Goal: Task Accomplishment & Management: Use online tool/utility

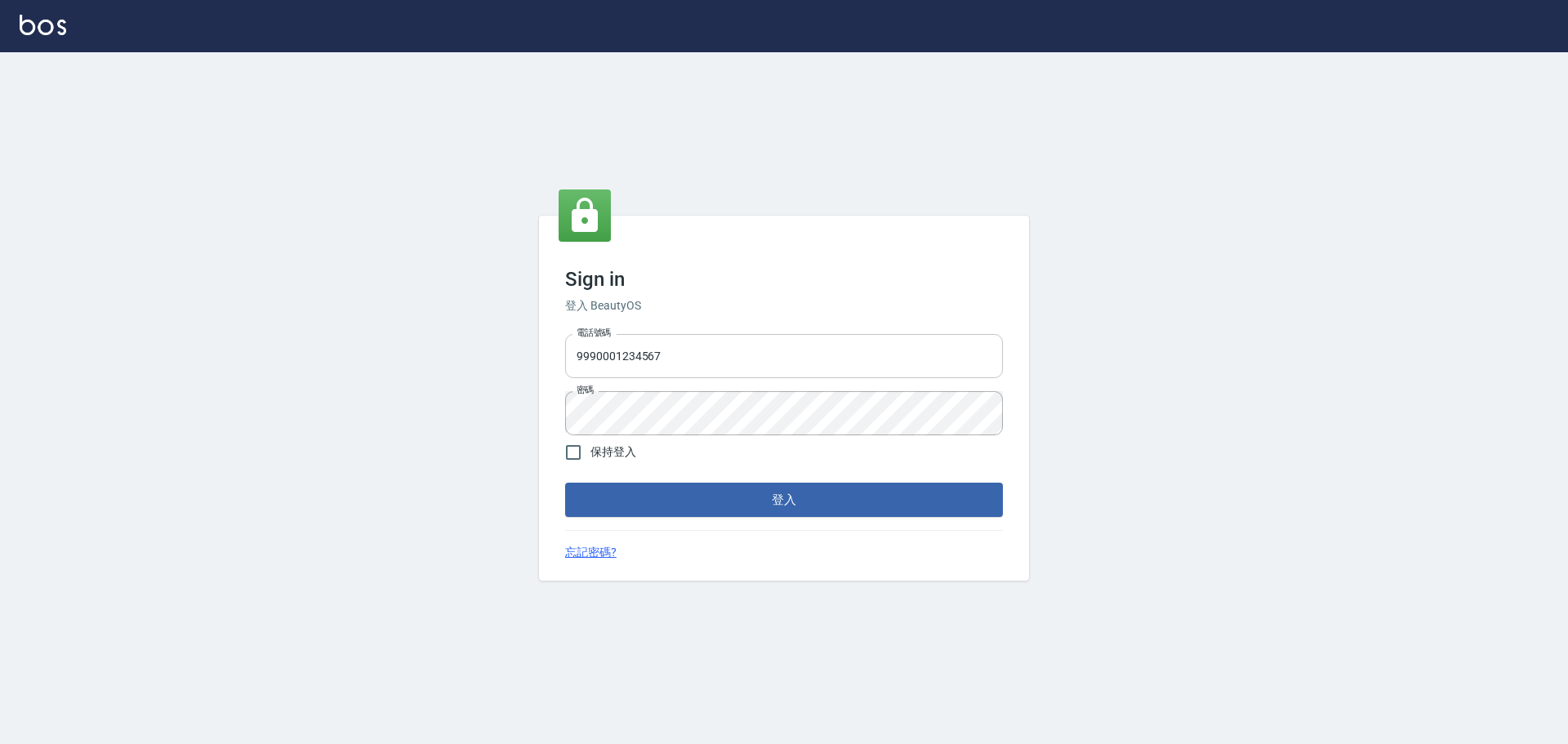
click at [699, 348] on input "9990001234567" at bounding box center [784, 356] width 438 height 44
type input "25153595"
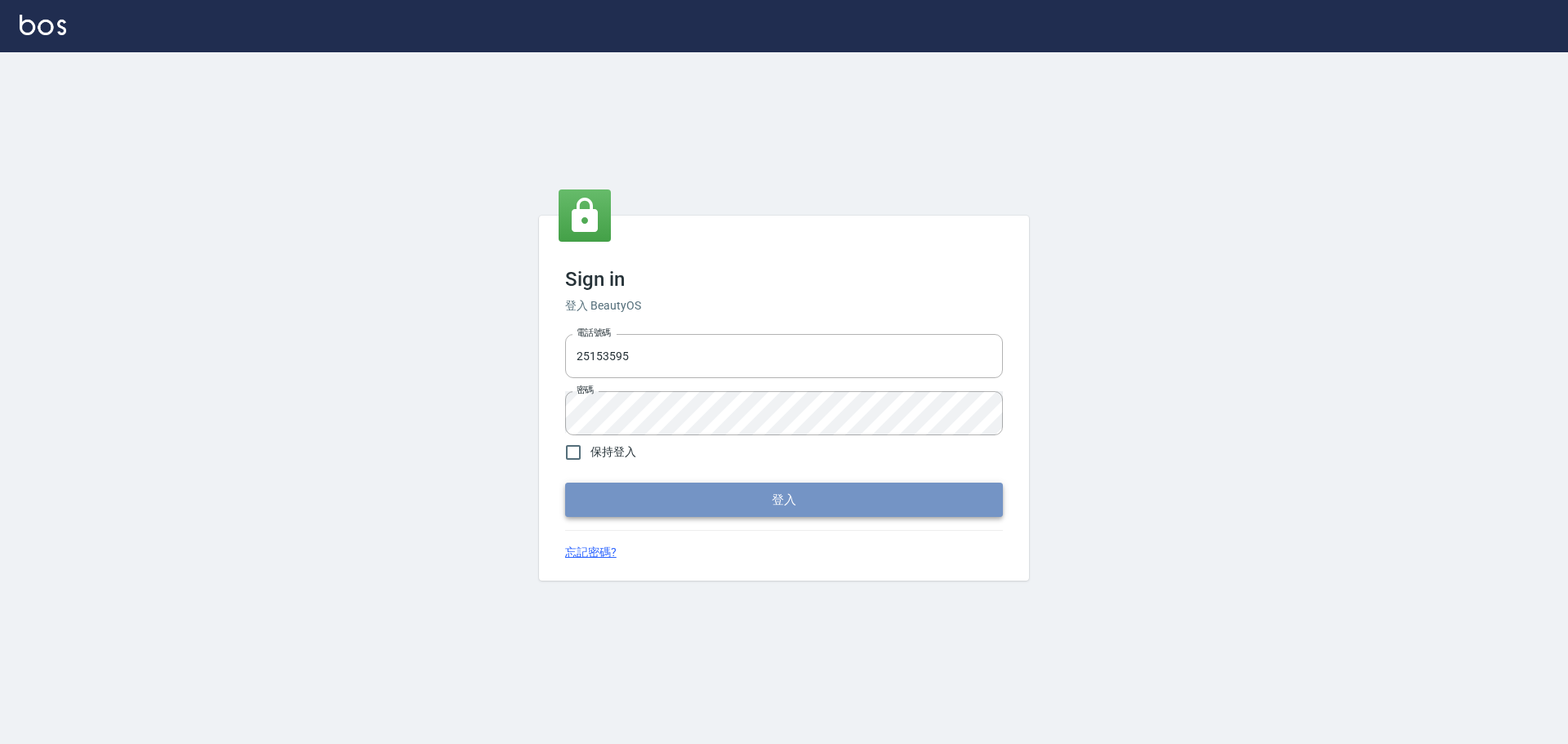
click at [726, 491] on button "登入" at bounding box center [784, 499] width 438 height 34
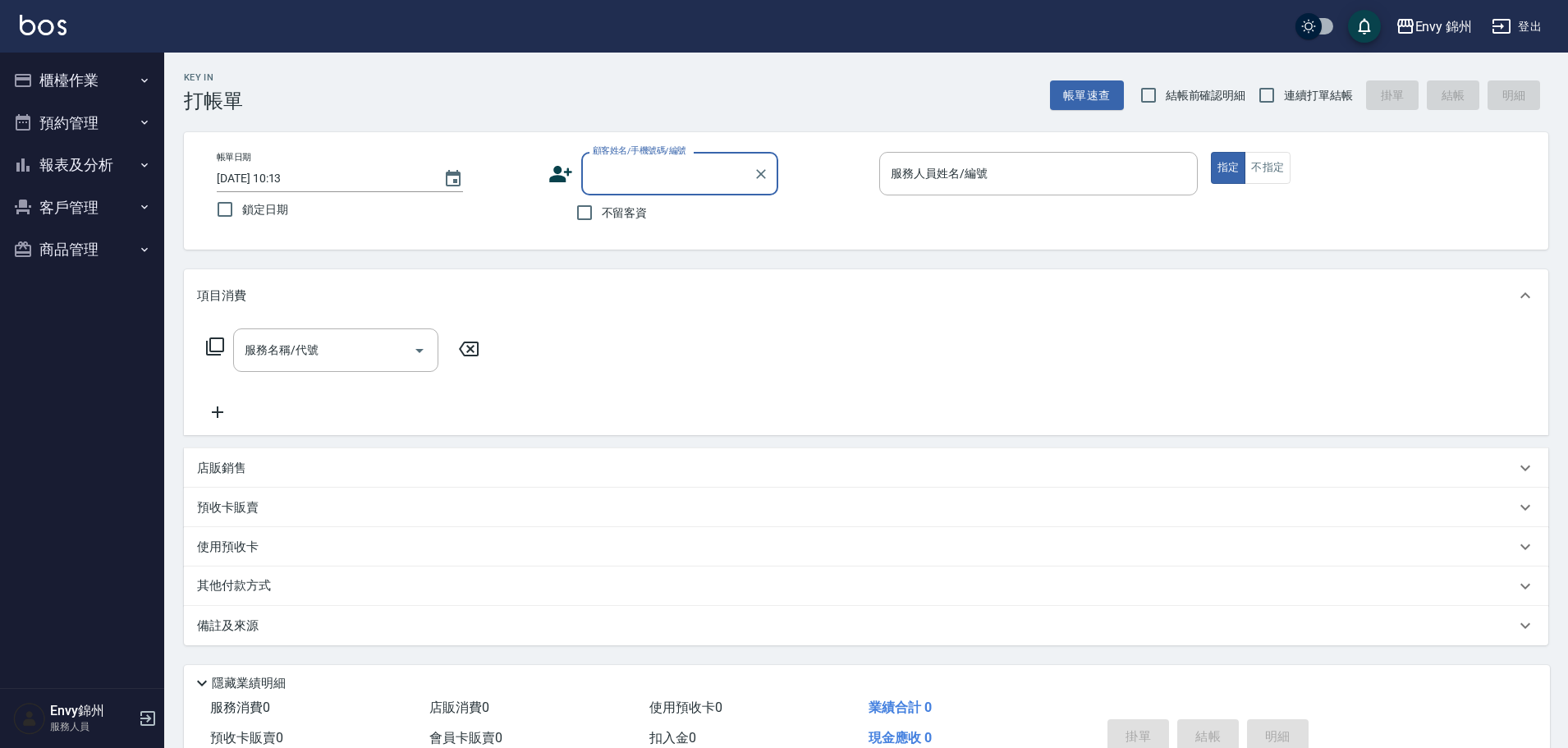
click at [74, 89] on button "櫃檯作業" at bounding box center [82, 80] width 151 height 43
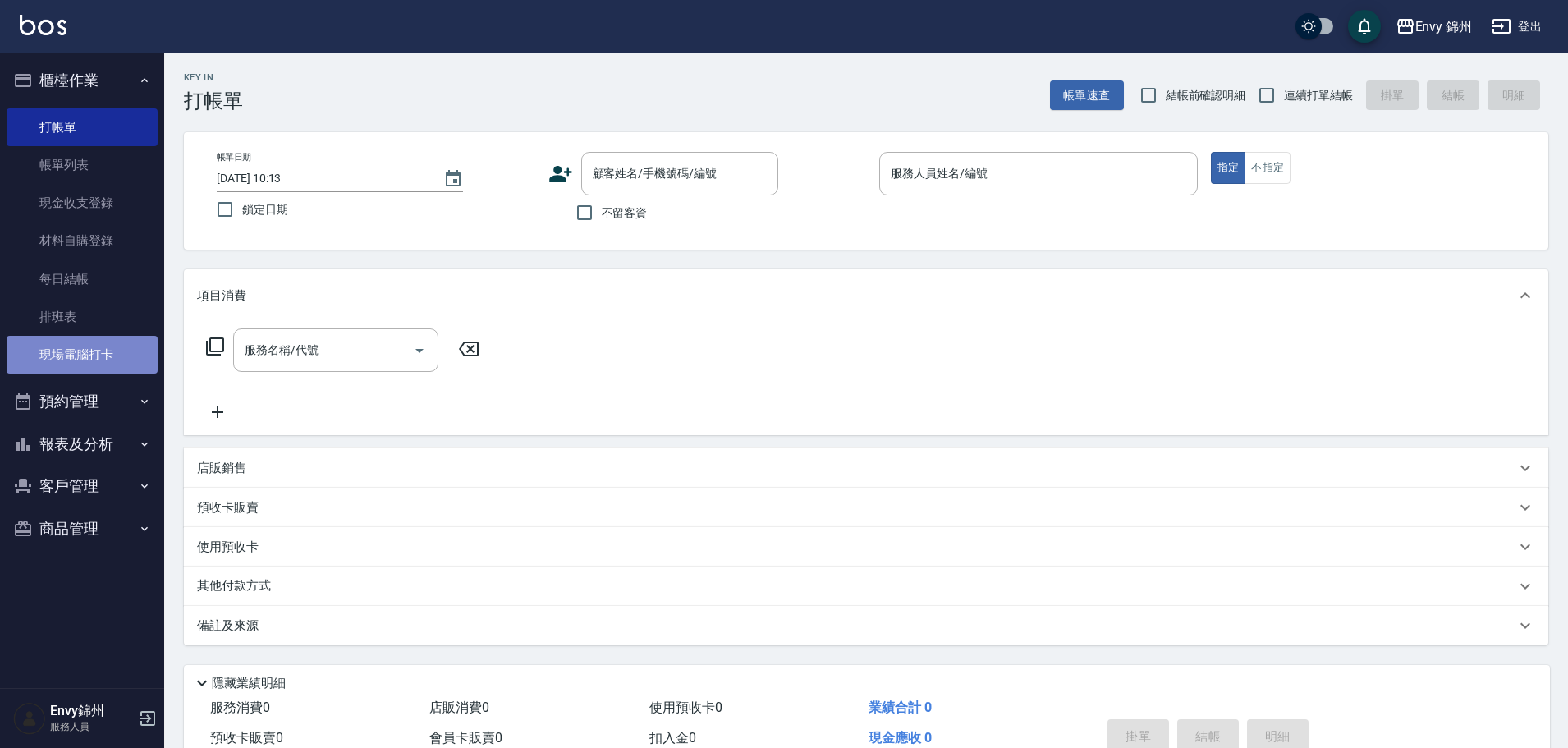
drag, startPoint x: 106, startPoint y: 359, endPoint x: 145, endPoint y: 354, distance: 39.3
click at [107, 362] on link "現場電腦打卡" at bounding box center [82, 354] width 151 height 38
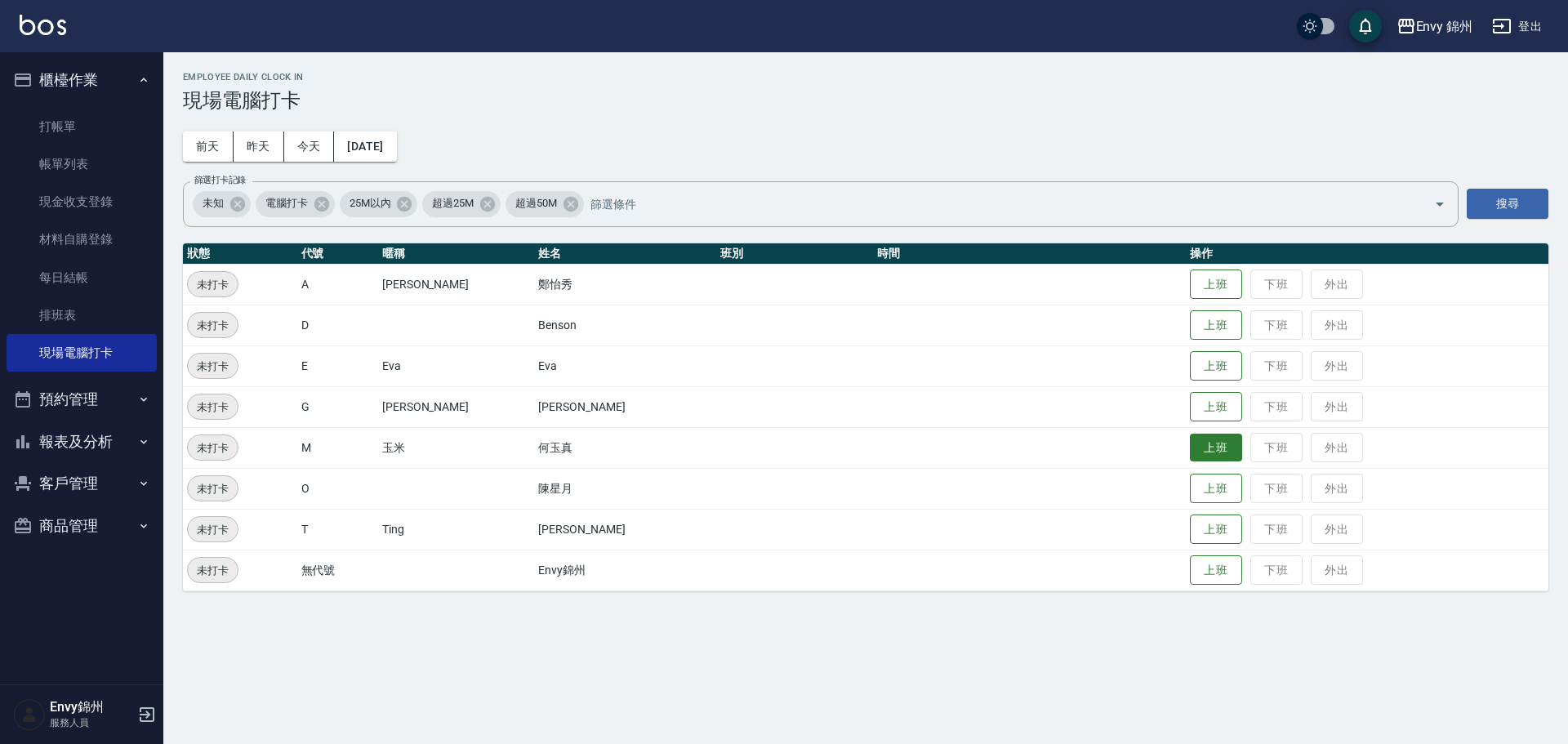
click at [1190, 450] on button "上班" at bounding box center [1215, 448] width 52 height 28
